Goal: Transaction & Acquisition: Purchase product/service

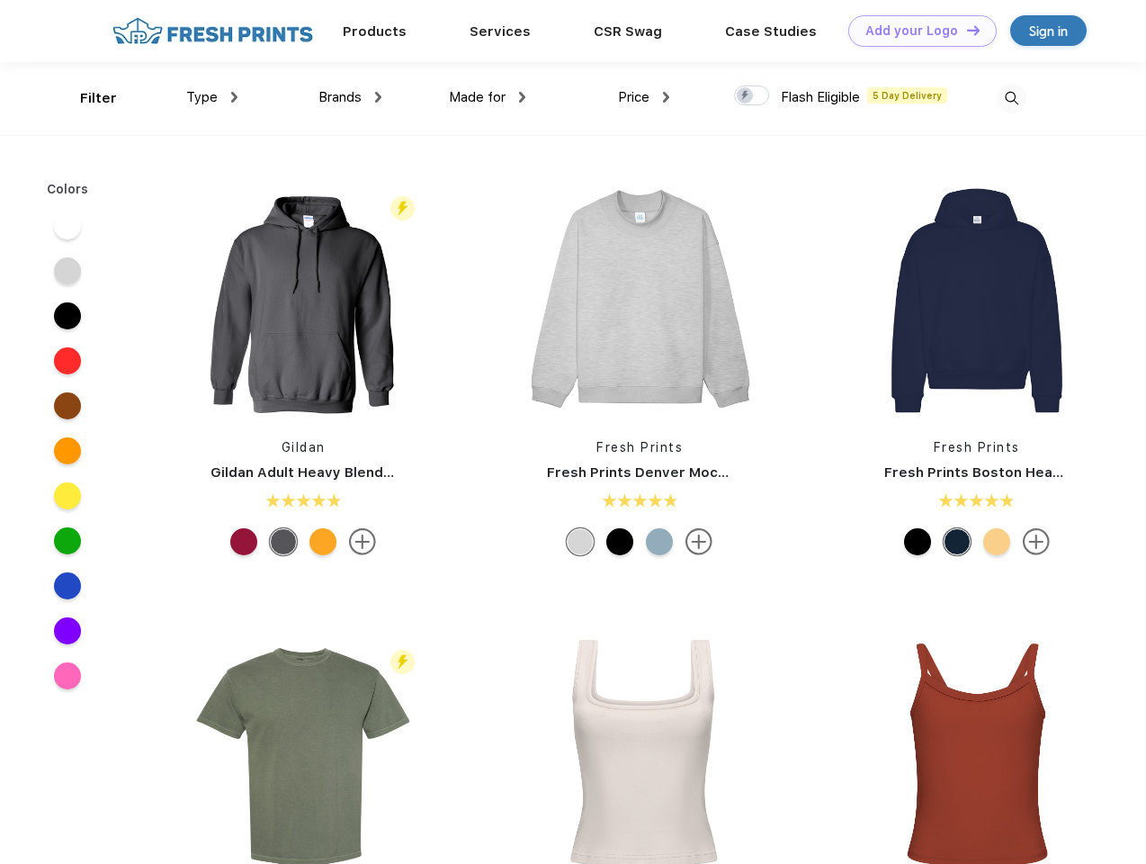
click at [916, 31] on link "Add your Logo Design Tool" at bounding box center [922, 30] width 148 height 31
click at [0, 0] on div "Design Tool" at bounding box center [0, 0] width 0 height 0
click at [965, 30] on link "Add your Logo Design Tool" at bounding box center [922, 30] width 148 height 31
click at [86, 98] on div "Filter" at bounding box center [98, 98] width 37 height 21
click at [212, 97] on span "Type" at bounding box center [201, 97] width 31 height 16
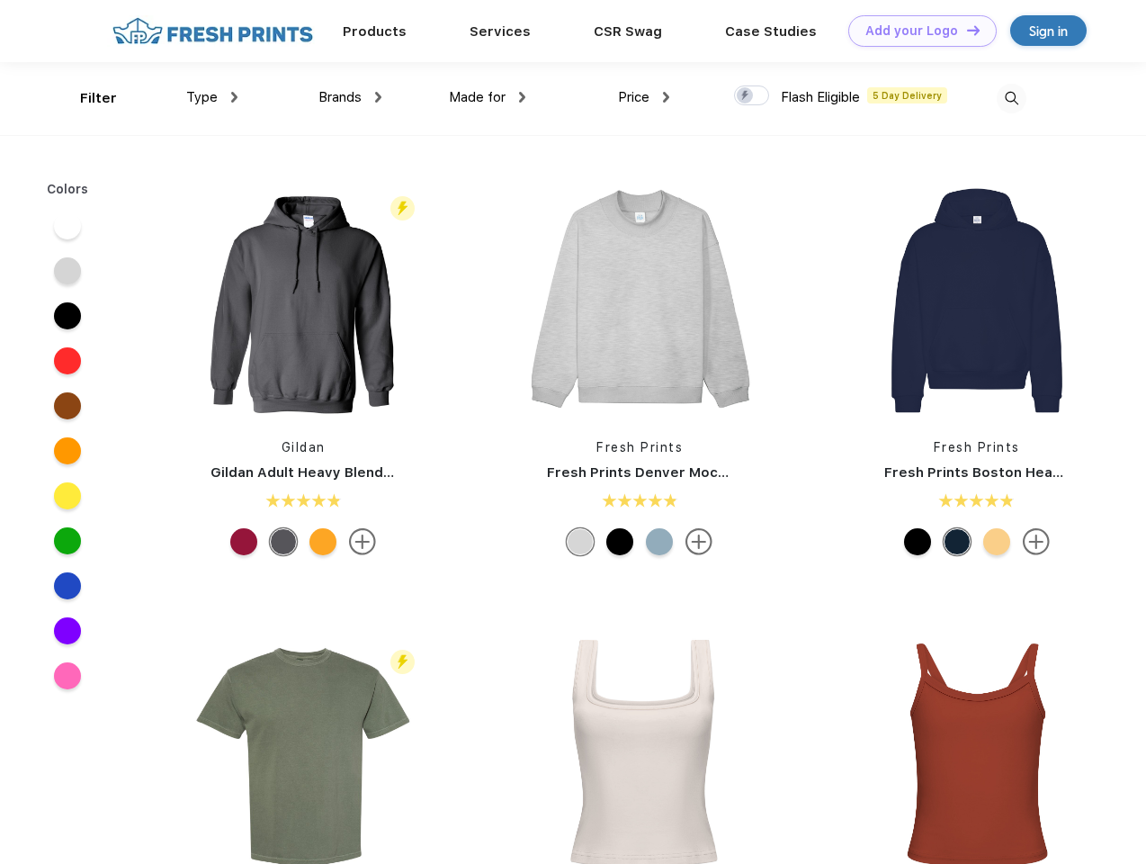
click at [350, 97] on span "Brands" at bounding box center [340, 97] width 43 height 16
click at [488, 97] on span "Made for" at bounding box center [477, 97] width 57 height 16
click at [644, 97] on span "Price" at bounding box center [633, 97] width 31 height 16
click at [752, 96] on div at bounding box center [751, 95] width 35 height 20
click at [746, 96] on input "checkbox" at bounding box center [740, 91] width 12 height 12
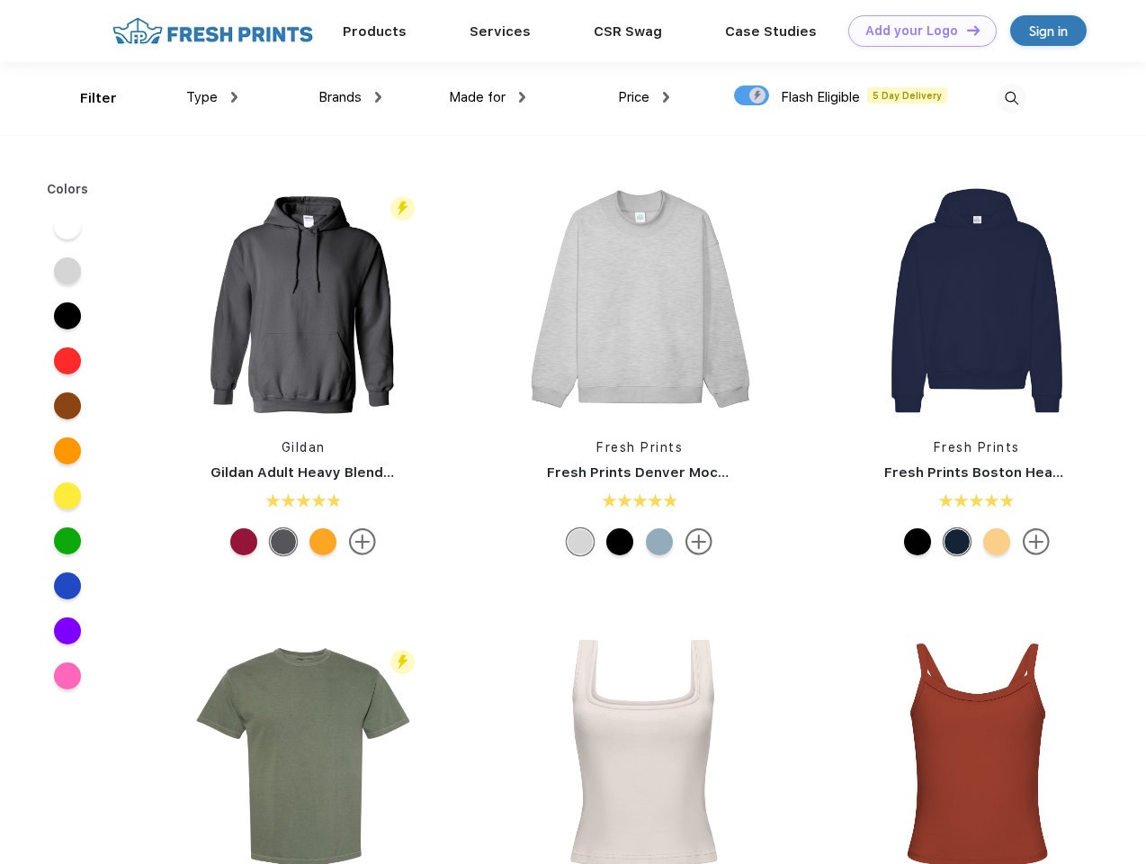
click at [1011, 98] on img at bounding box center [1012, 99] width 30 height 30
